Goal: Transaction & Acquisition: Purchase product/service

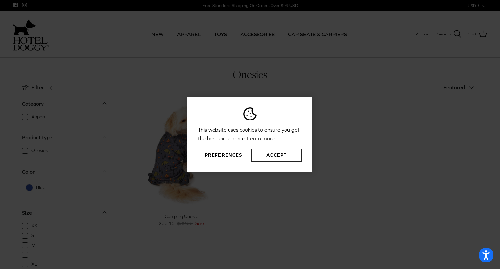
drag, startPoint x: 273, startPoint y: 150, endPoint x: 275, endPoint y: 130, distance: 20.3
drag, startPoint x: 275, startPoint y: 130, endPoint x: 226, endPoint y: 154, distance: 54.3
click at [226, 154] on button "Preferences" at bounding box center [223, 154] width 51 height 13
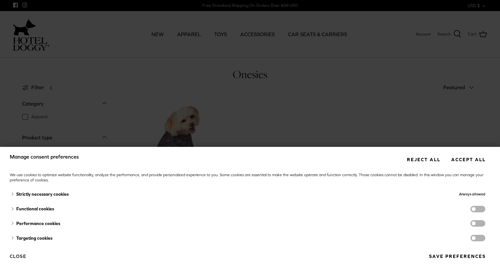
click at [21, 257] on button "Close" at bounding box center [18, 256] width 17 height 11
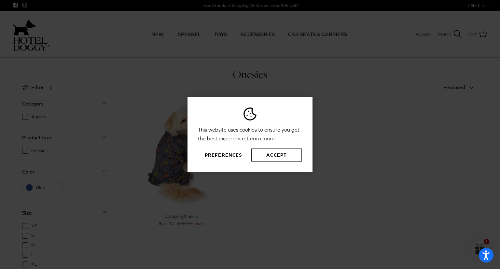
click at [288, 154] on button "Accept" at bounding box center [276, 154] width 51 height 13
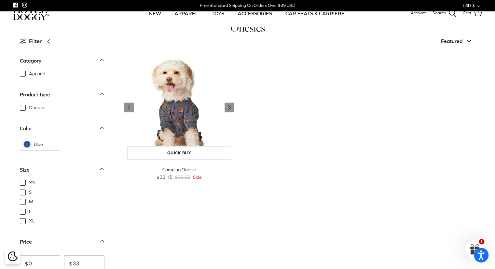
scroll to position [38, 0]
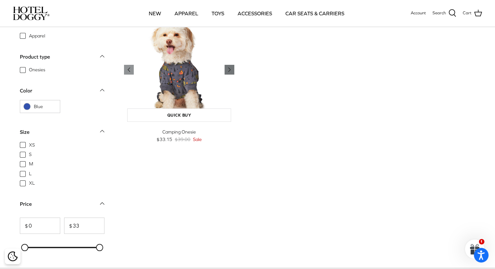
click at [232, 67] on icon "Right" at bounding box center [230, 70] width 8 height 8
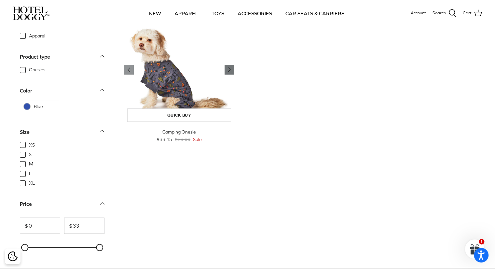
click at [232, 67] on icon "Right" at bounding box center [230, 70] width 8 height 8
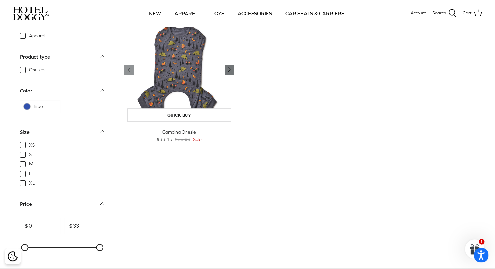
scroll to position [0, 0]
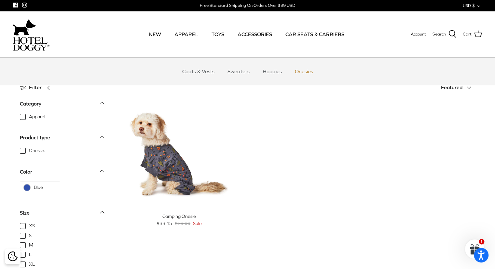
click at [302, 69] on link "Onesies" at bounding box center [304, 72] width 30 height 20
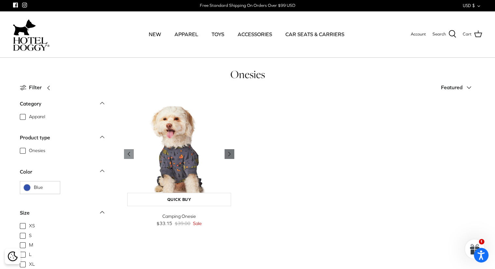
click at [229, 150] on icon "Right" at bounding box center [230, 154] width 8 height 8
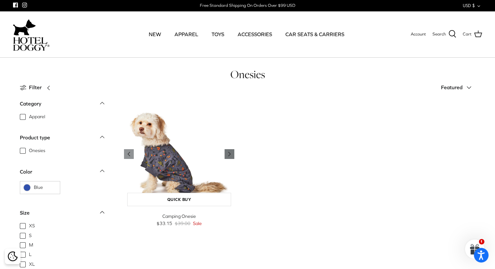
click at [229, 150] on icon "Right" at bounding box center [230, 154] width 8 height 8
